Goal: Transaction & Acquisition: Download file/media

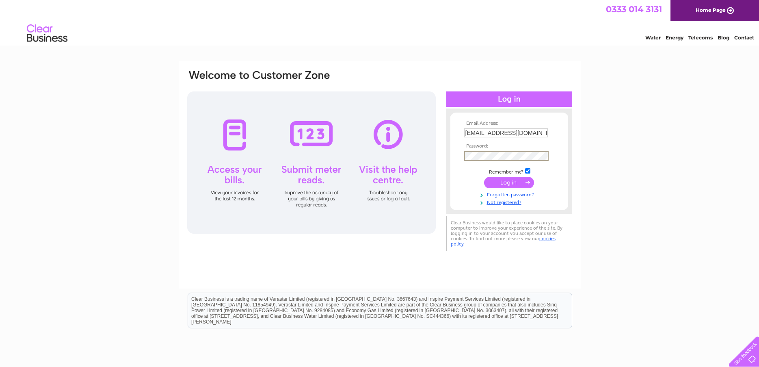
click at [512, 184] on input "submit" at bounding box center [509, 182] width 50 height 11
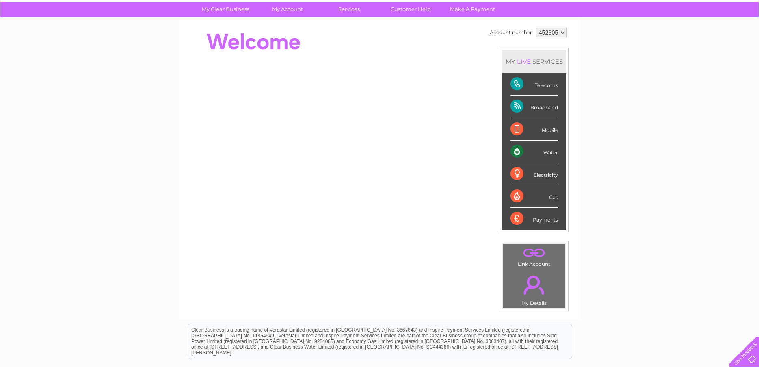
scroll to position [41, 0]
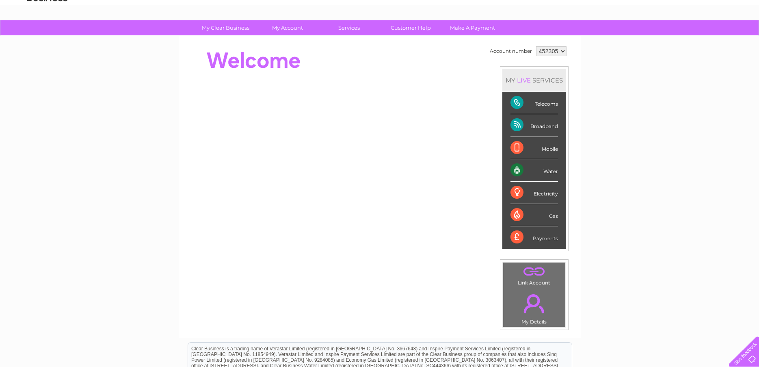
click at [555, 240] on div "Payments" at bounding box center [533, 237] width 47 height 22
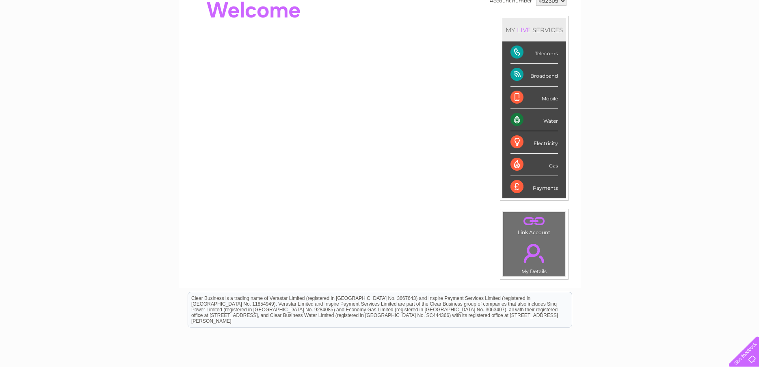
scroll to position [0, 0]
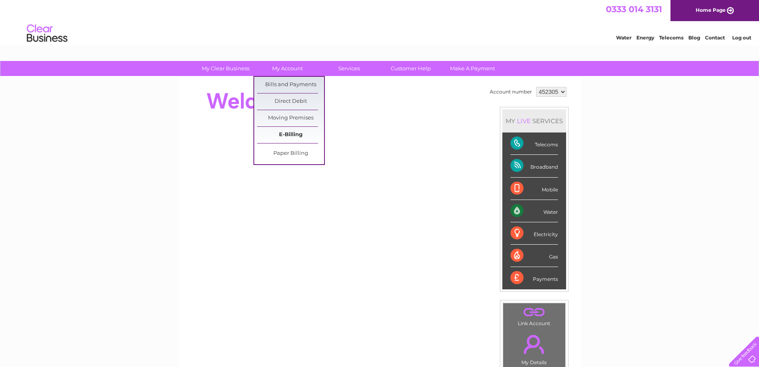
click at [288, 132] on link "E-Billing" at bounding box center [290, 135] width 67 height 16
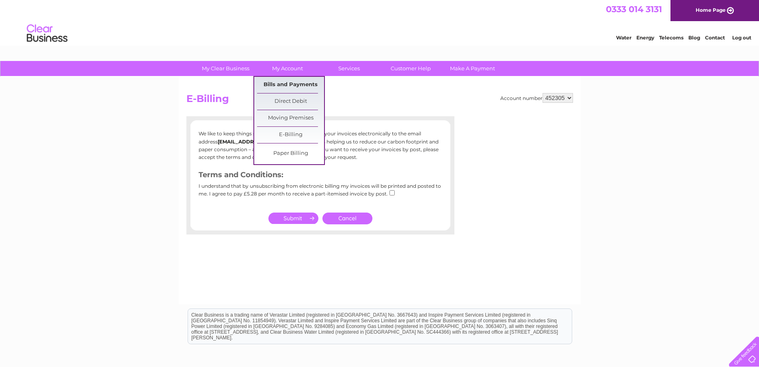
click at [281, 84] on link "Bills and Payments" at bounding box center [290, 85] width 67 height 16
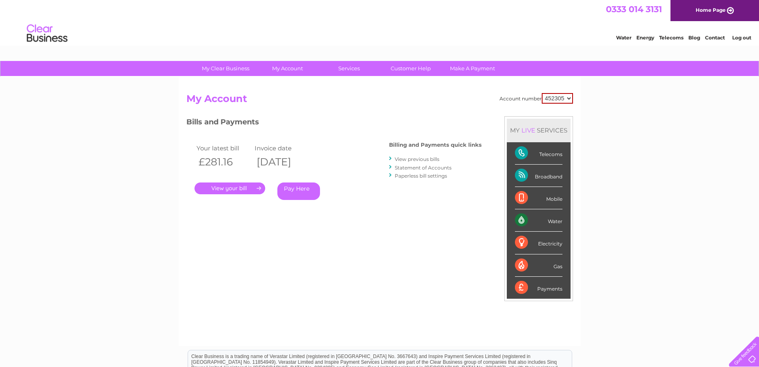
click at [433, 158] on link "View previous bills" at bounding box center [417, 159] width 45 height 6
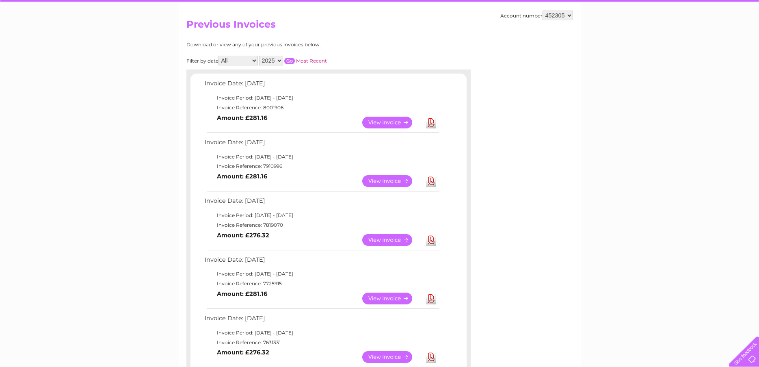
scroll to position [81, 0]
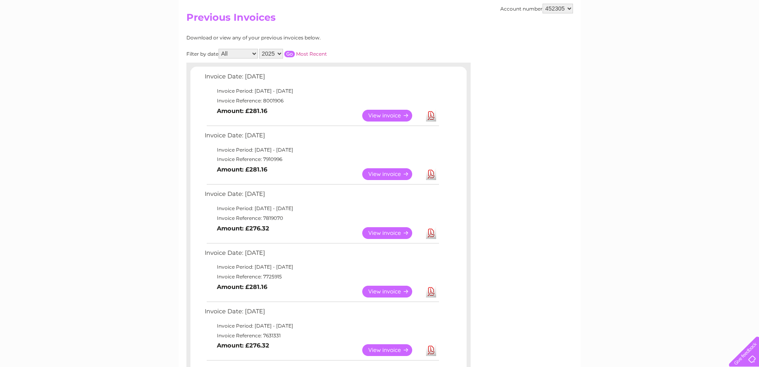
click at [395, 233] on link "View" at bounding box center [392, 233] width 60 height 12
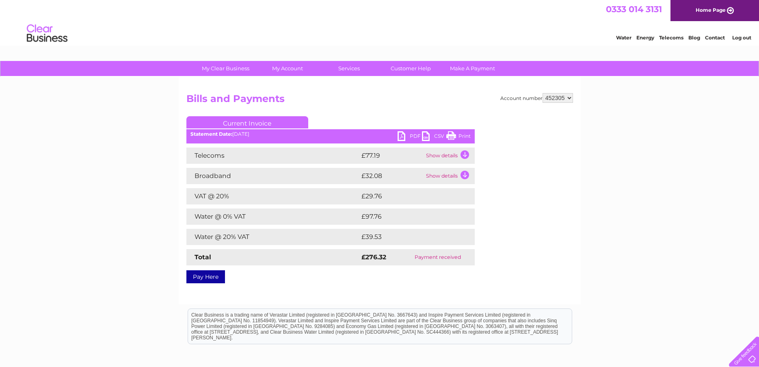
click at [416, 139] on link "PDF" at bounding box center [409, 137] width 24 height 12
click at [427, 139] on link "CSV" at bounding box center [434, 137] width 24 height 12
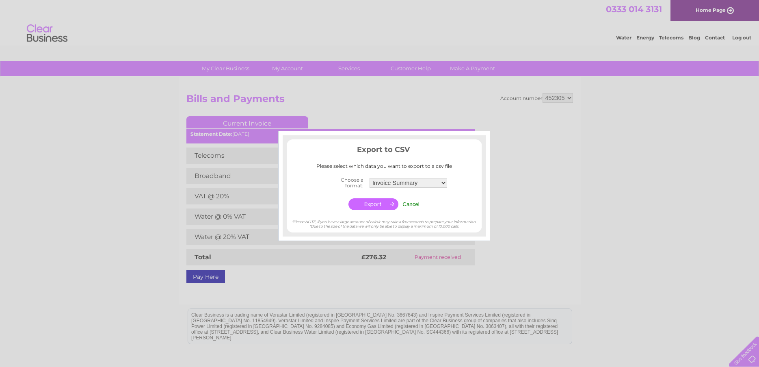
click at [413, 203] on input "Cancel" at bounding box center [410, 204] width 17 height 6
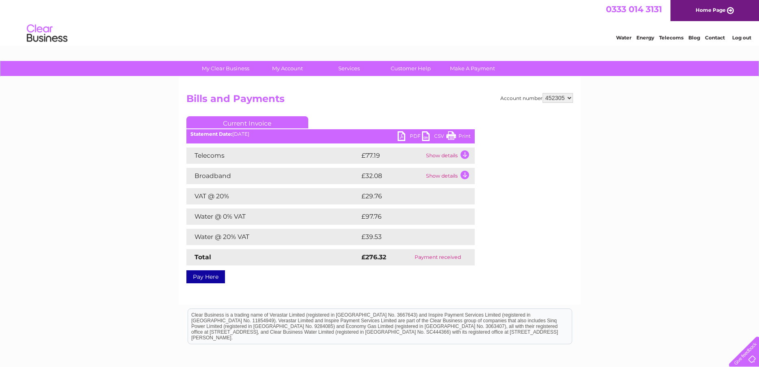
drag, startPoint x: 453, startPoint y: 136, endPoint x: 578, endPoint y: 6, distance: 180.3
click at [453, 136] on link "Print" at bounding box center [458, 137] width 24 height 12
click at [397, 135] on link "PDF" at bounding box center [409, 137] width 24 height 12
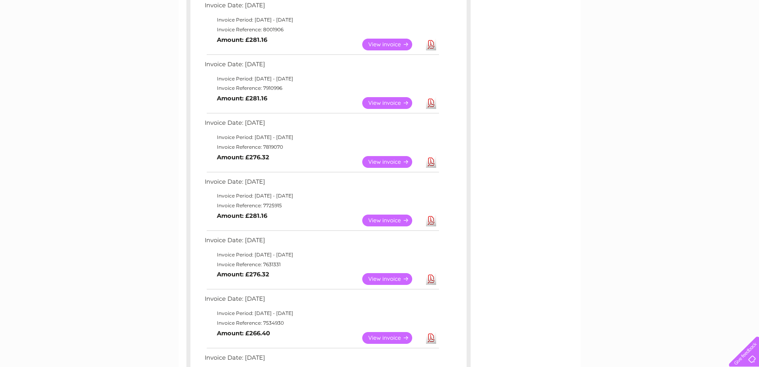
scroll to position [162, 0]
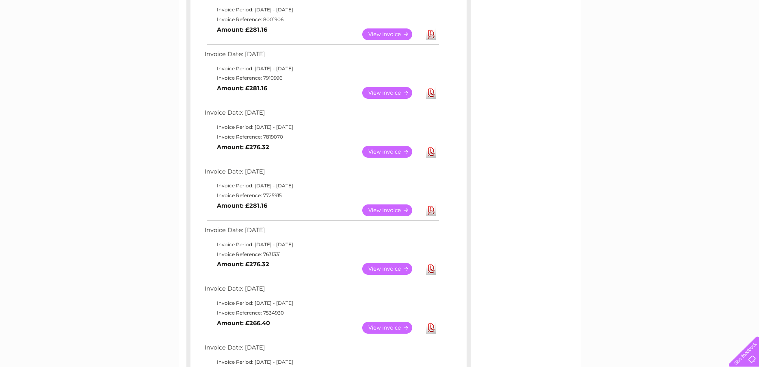
click at [429, 95] on link "Download" at bounding box center [431, 93] width 10 height 12
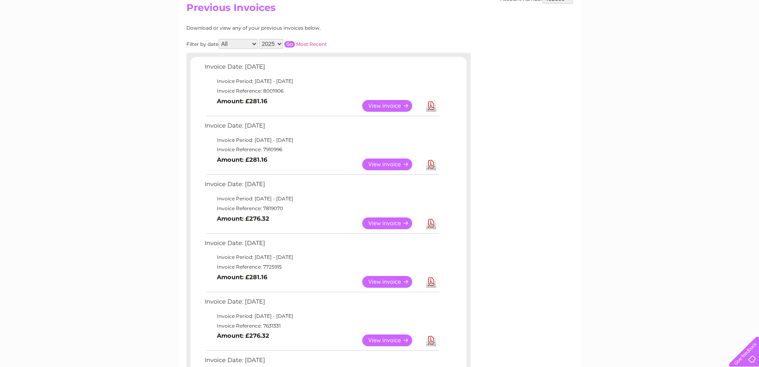
scroll to position [81, 0]
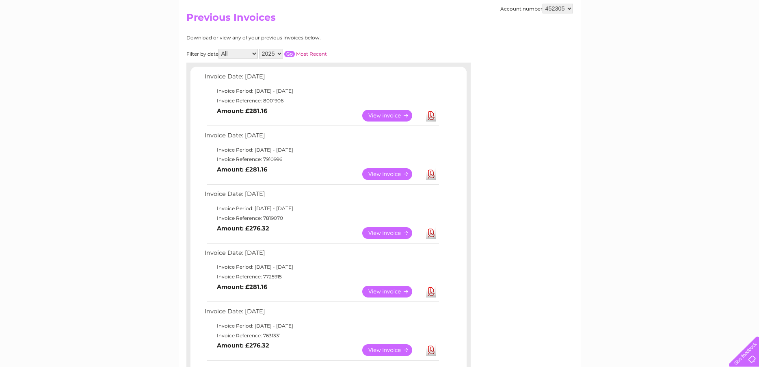
click at [435, 121] on td "Download" at bounding box center [431, 116] width 14 height 16
drag, startPoint x: 762, startPoint y: 13, endPoint x: 671, endPoint y: 143, distance: 159.1
click at [671, 143] on div "My Clear Business Login Details My Details My Preferences Link Account My Accou…" at bounding box center [379, 348] width 759 height 737
click at [430, 117] on link "Download" at bounding box center [431, 116] width 10 height 12
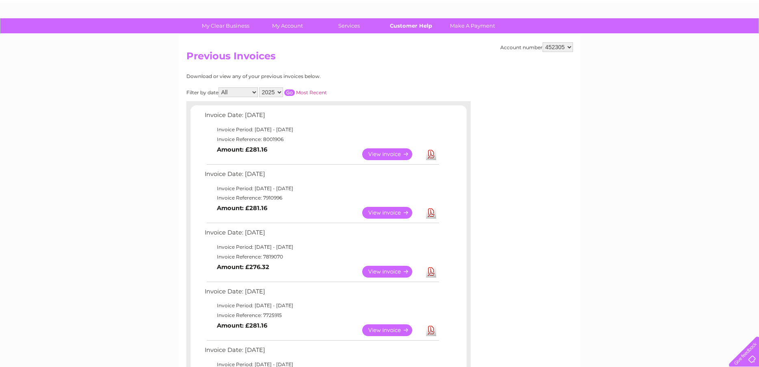
scroll to position [0, 0]
